Goal: Navigation & Orientation: Find specific page/section

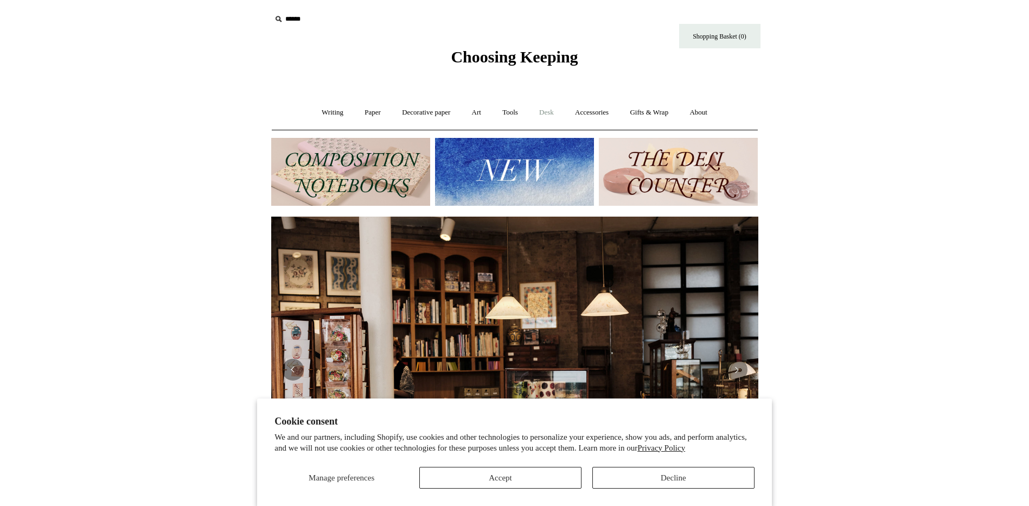
click at [545, 113] on link "Desk +" at bounding box center [547, 112] width 34 height 29
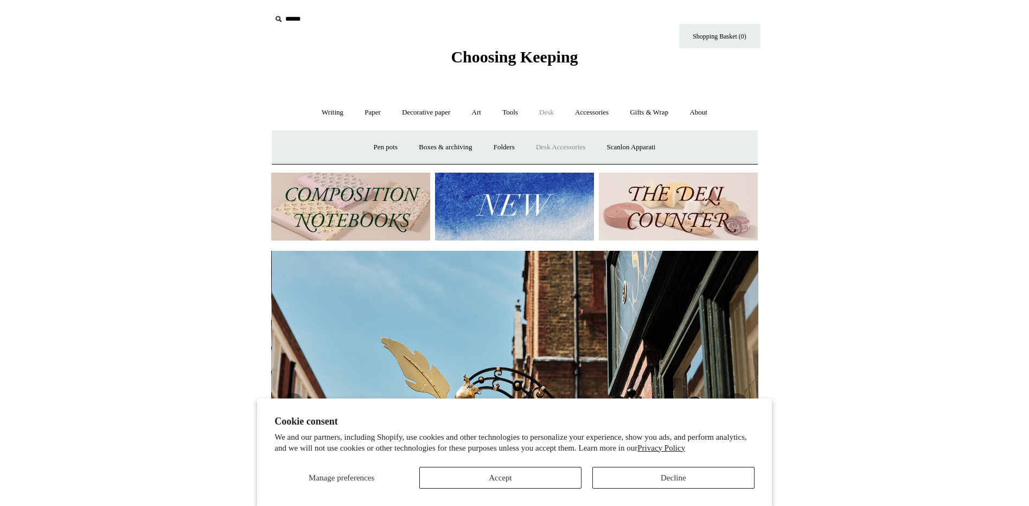
scroll to position [0, 487]
click at [552, 144] on link "Desk Accessories" at bounding box center [560, 147] width 69 height 29
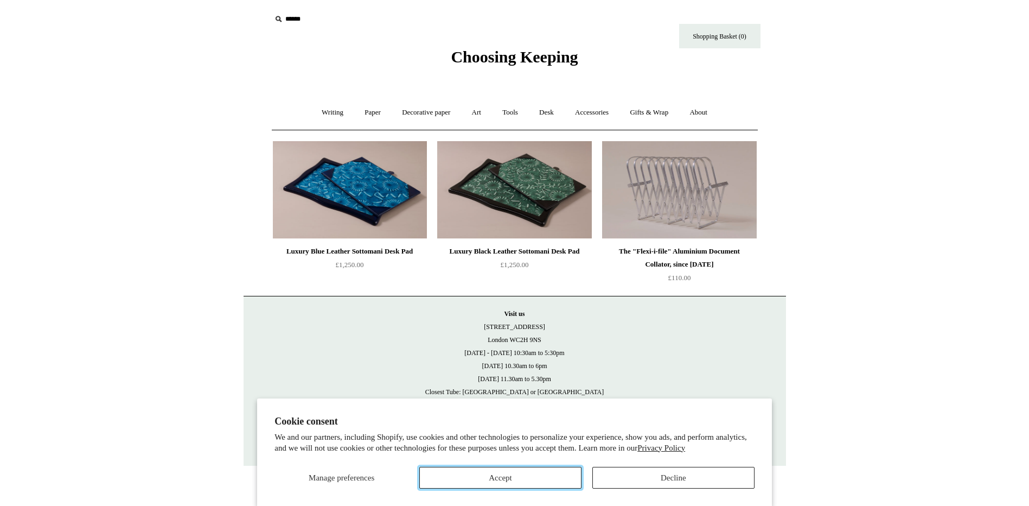
click at [528, 473] on button "Accept" at bounding box center [500, 478] width 162 height 22
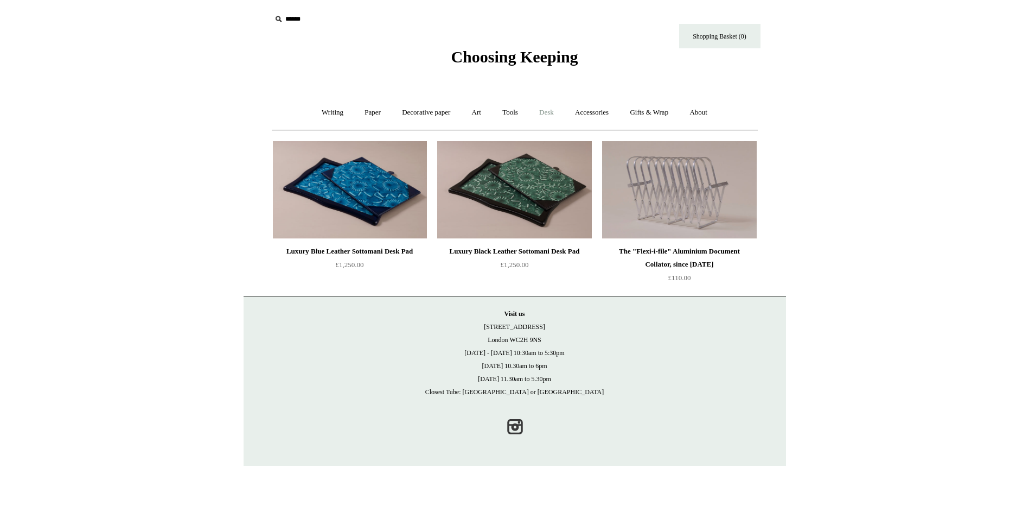
click at [550, 108] on link "Desk +" at bounding box center [547, 112] width 34 height 29
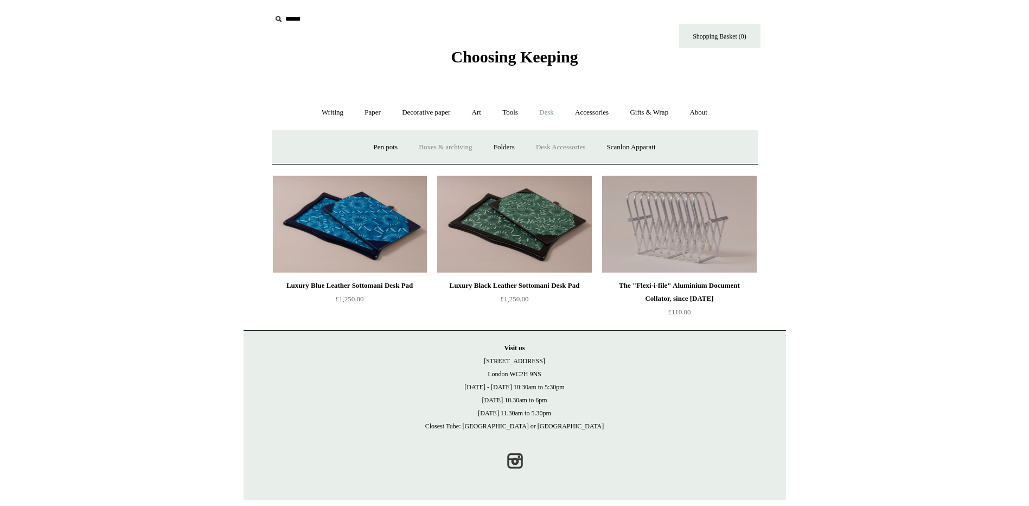
click at [441, 150] on link "Boxes & archiving" at bounding box center [445, 147] width 73 height 29
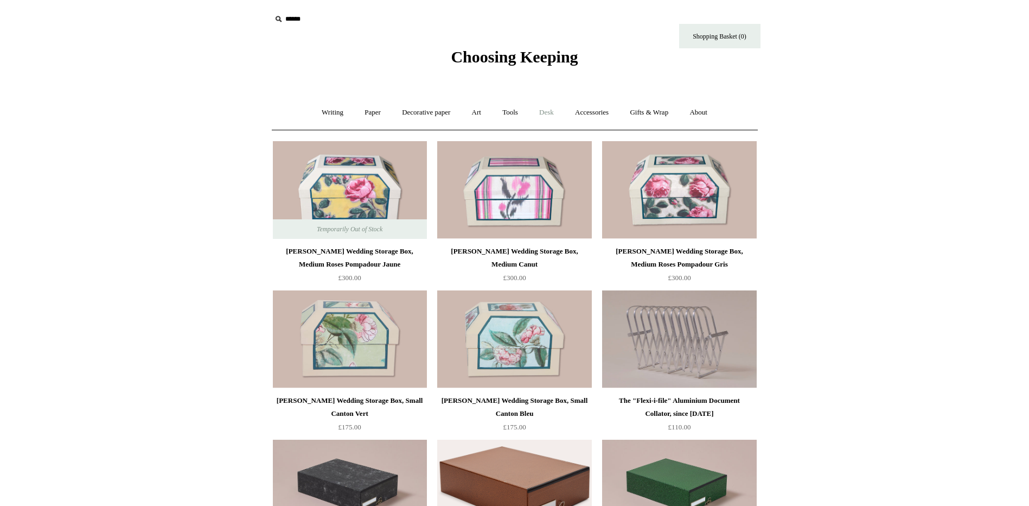
click at [545, 112] on link "Desk +" at bounding box center [547, 112] width 34 height 29
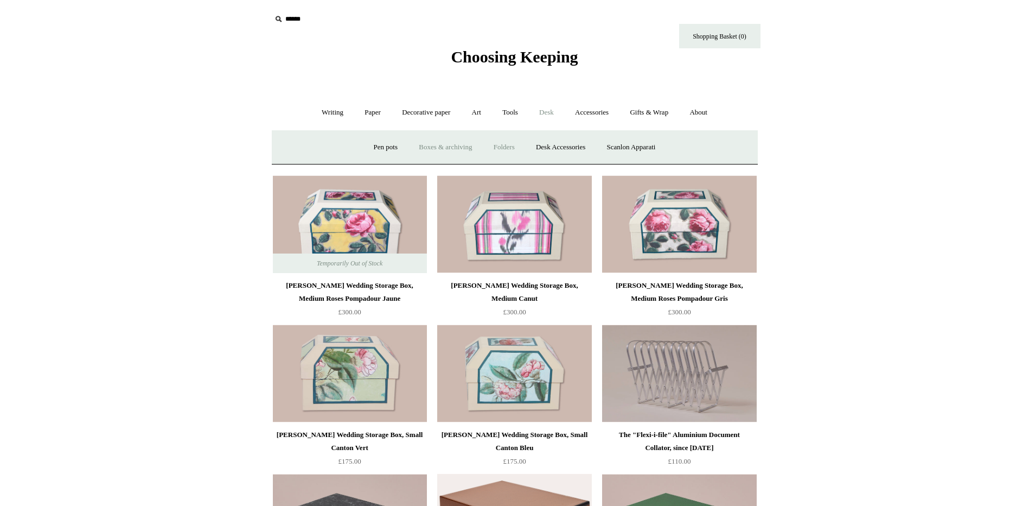
click at [506, 150] on link "Folders" at bounding box center [504, 147] width 41 height 29
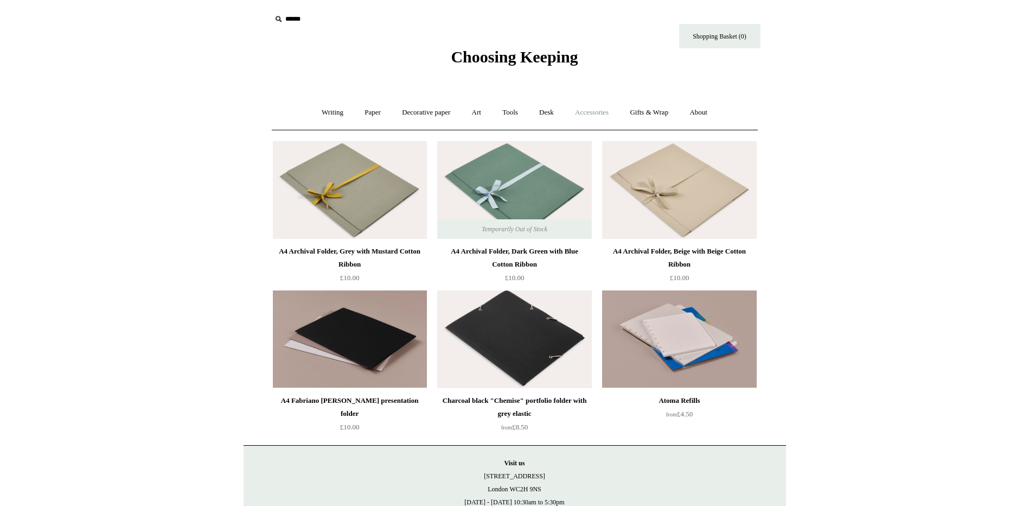
click at [599, 115] on link "Accessories +" at bounding box center [591, 112] width 53 height 29
